Goal: Task Accomplishment & Management: Complete application form

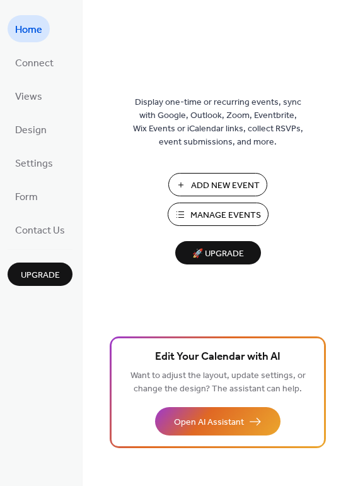
click at [212, 220] on span "Manage Events" at bounding box center [226, 215] width 71 height 13
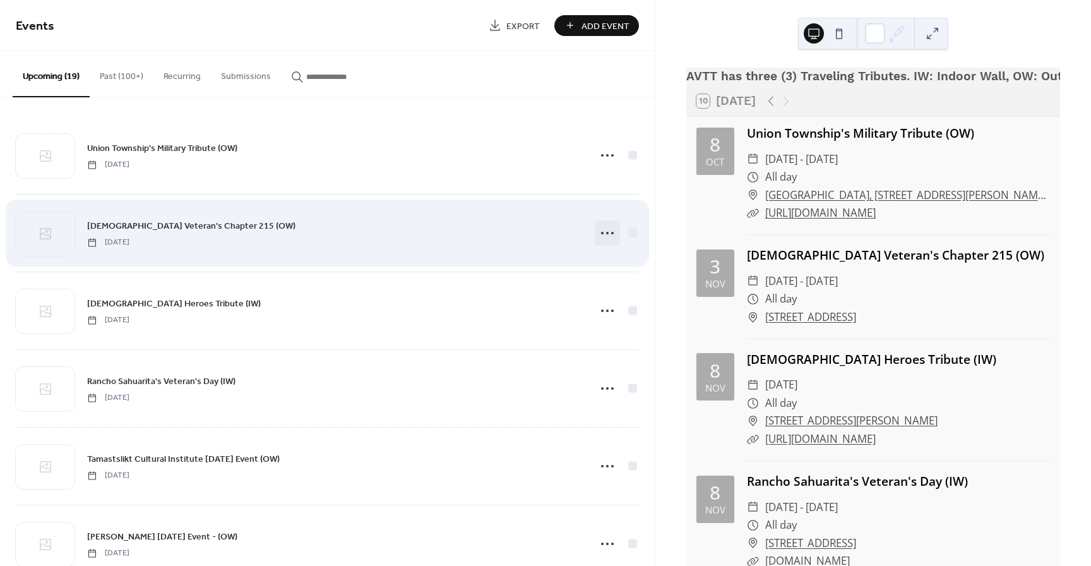
click at [600, 231] on icon at bounding box center [607, 233] width 20 height 20
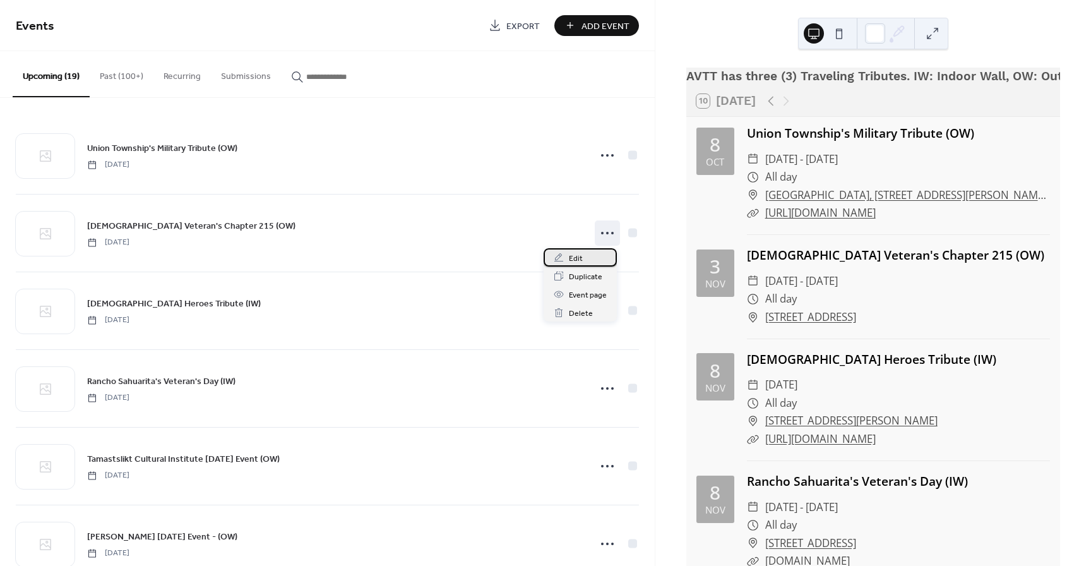
click at [586, 260] on div "Edit" at bounding box center [579, 257] width 73 height 18
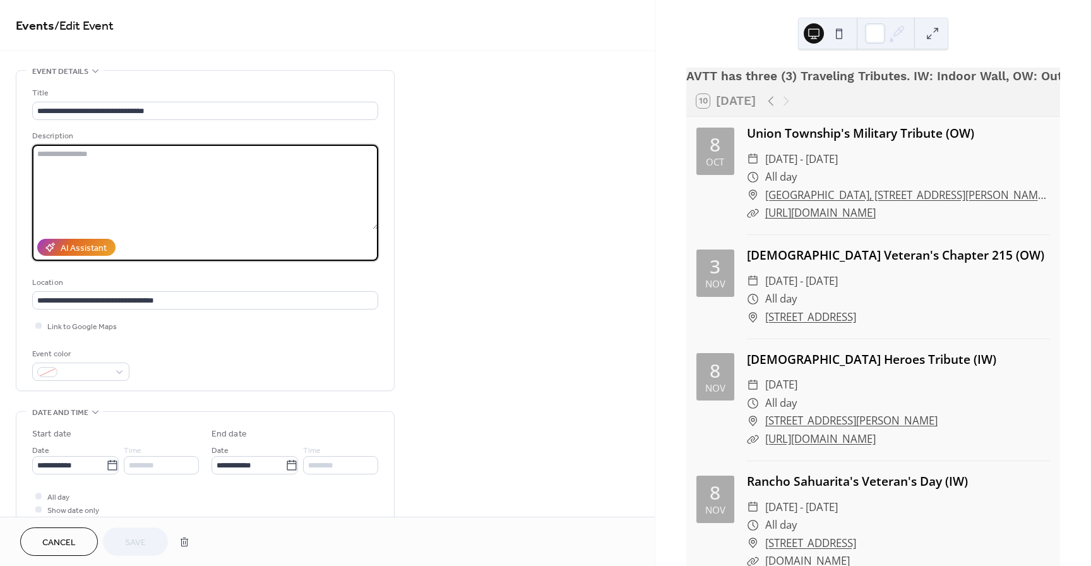
click at [151, 157] on textarea at bounding box center [205, 187] width 346 height 85
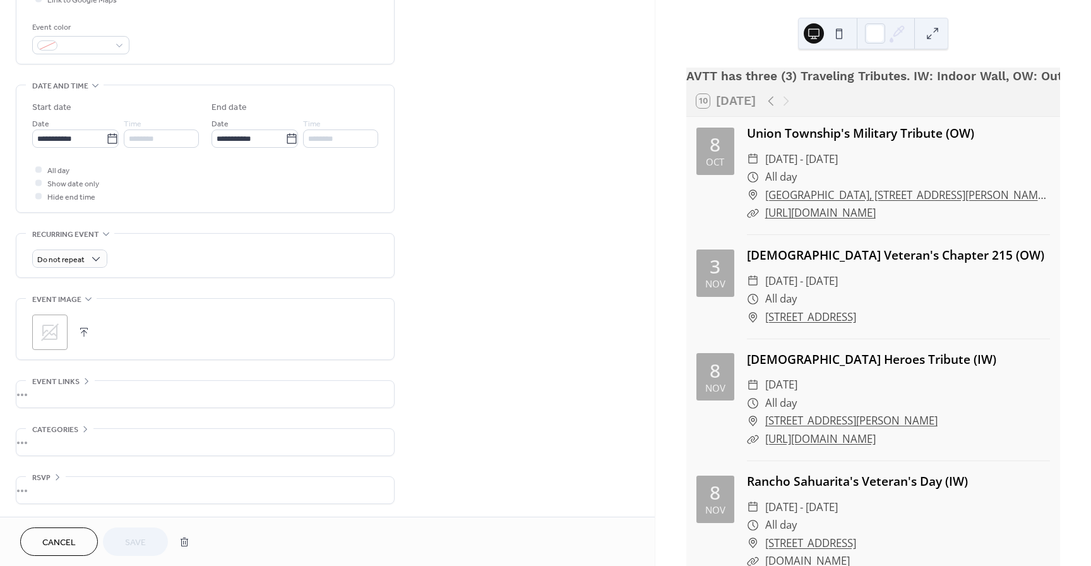
scroll to position [330, 0]
click at [114, 388] on div "•••" at bounding box center [204, 394] width 377 height 27
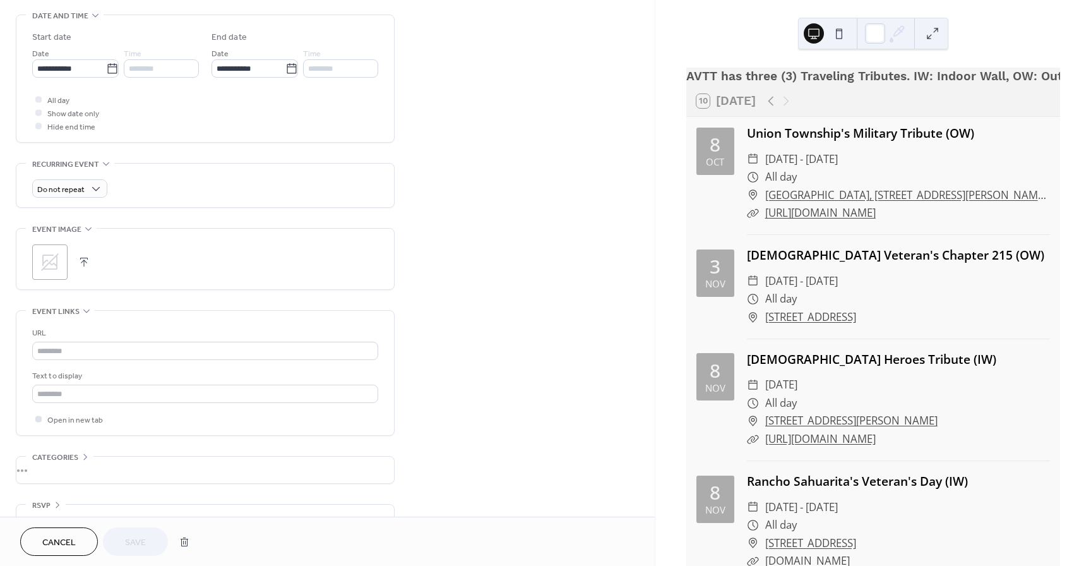
scroll to position [401, 0]
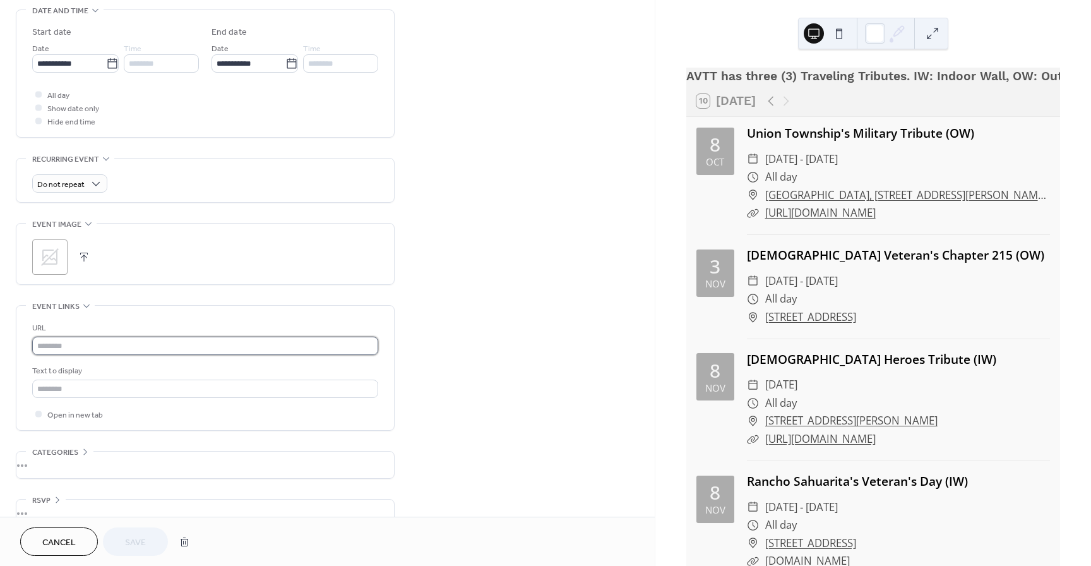
click at [90, 353] on input "text" at bounding box center [205, 345] width 346 height 18
paste input "**********"
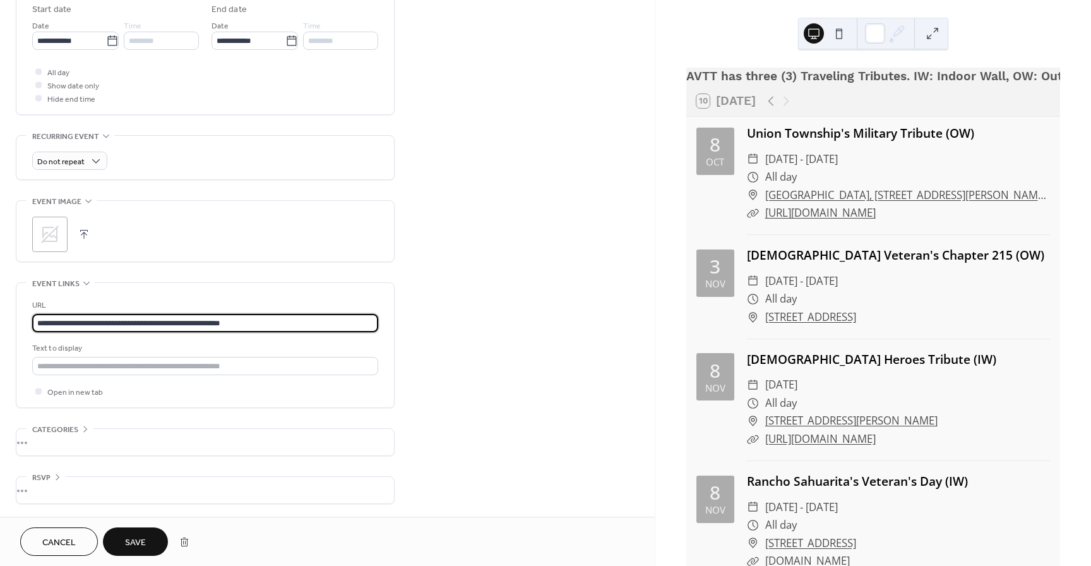
scroll to position [430, 0]
type input "**********"
click at [133, 542] on span "Save" at bounding box center [135, 542] width 21 height 13
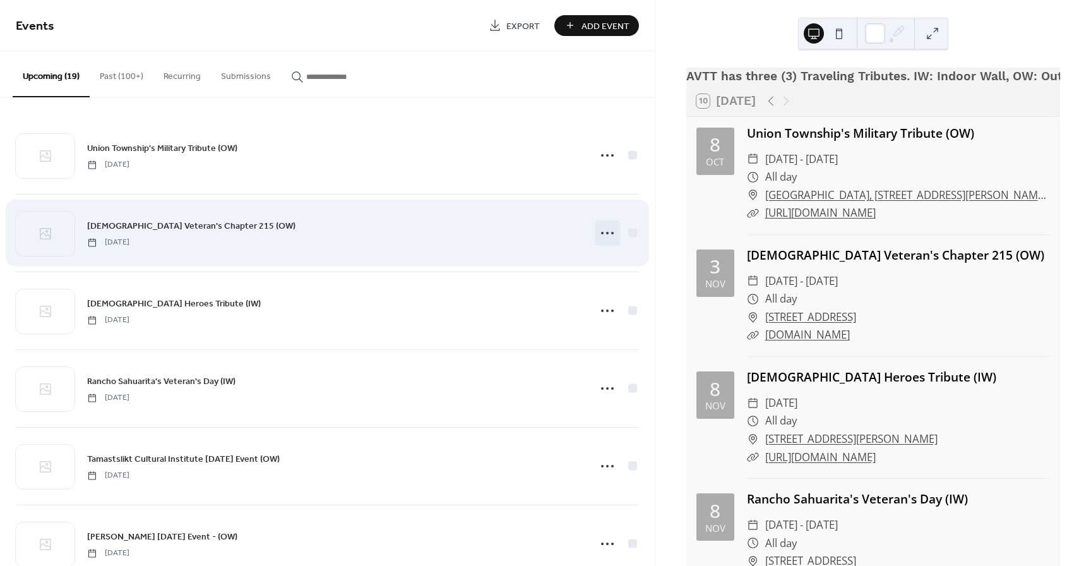
click at [606, 233] on icon at bounding box center [607, 233] width 20 height 20
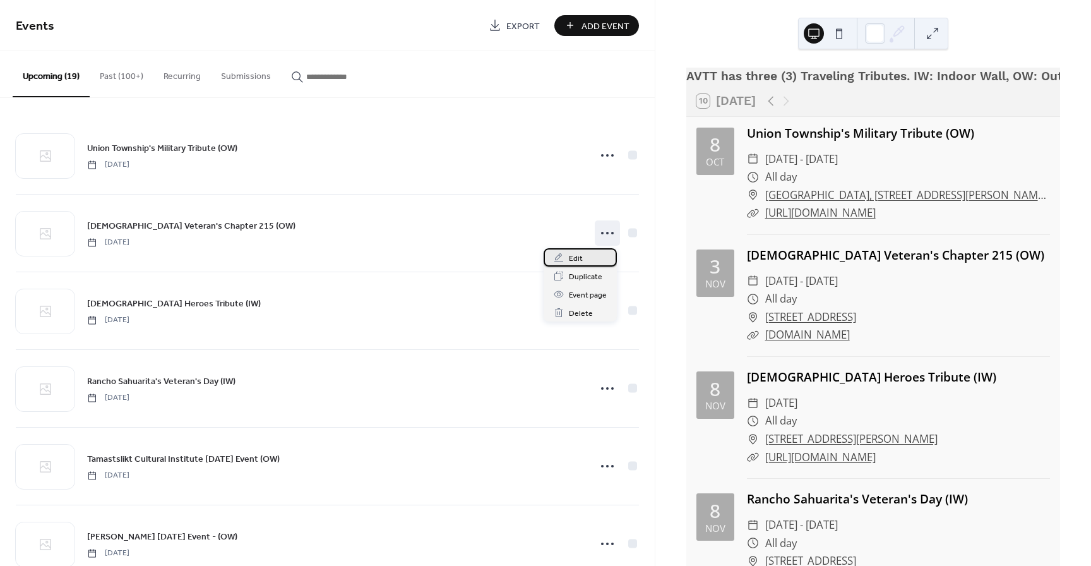
click at [576, 259] on span "Edit" at bounding box center [576, 258] width 14 height 13
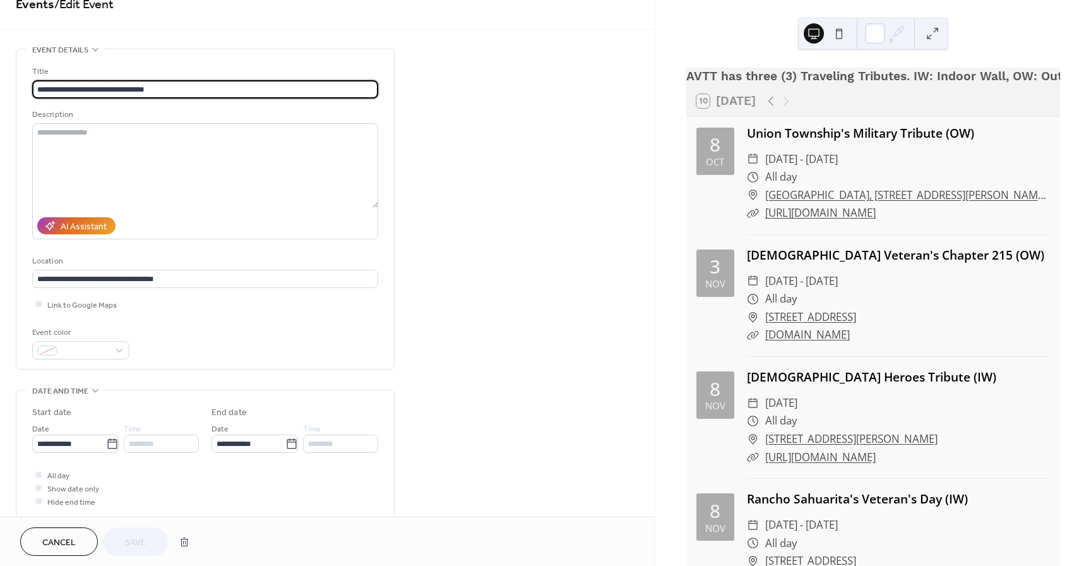
scroll to position [19, 0]
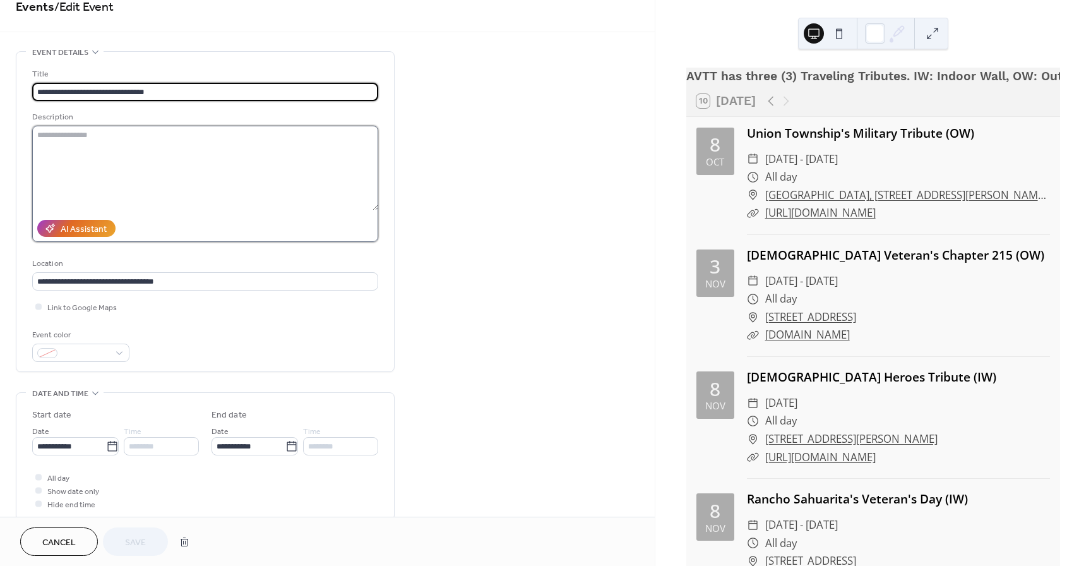
click at [175, 147] on textarea at bounding box center [205, 168] width 346 height 85
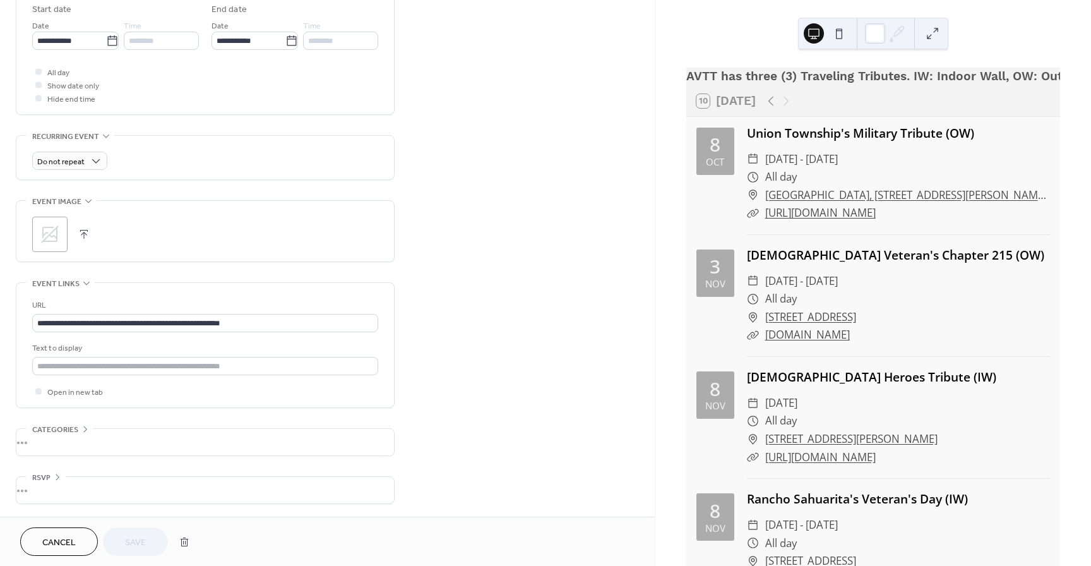
scroll to position [430, 0]
